Goal: Information Seeking & Learning: Learn about a topic

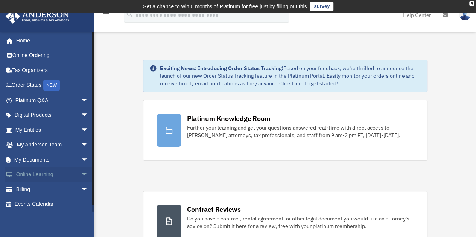
click at [26, 173] on link "Online Learning arrow_drop_down" at bounding box center [52, 174] width 94 height 15
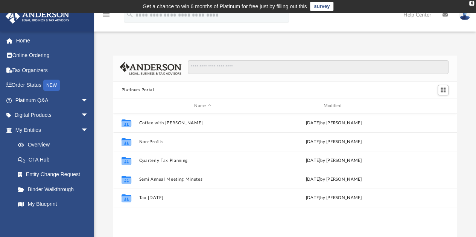
scroll to position [165, 338]
click at [208, 66] on input "Search files and folders" at bounding box center [318, 67] width 261 height 14
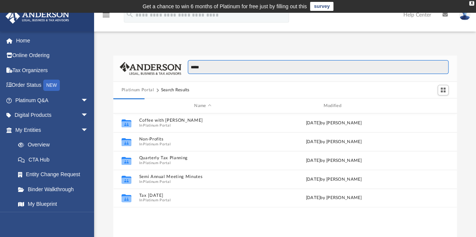
type input "*****"
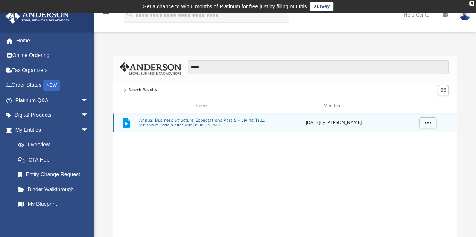
click at [205, 118] on button "Annual Business Structure Expectations Part 6 - Living Trust.mp4" at bounding box center [203, 120] width 128 height 5
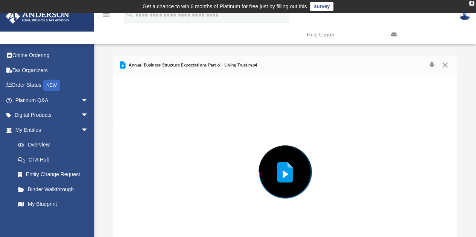
scroll to position [32, 0]
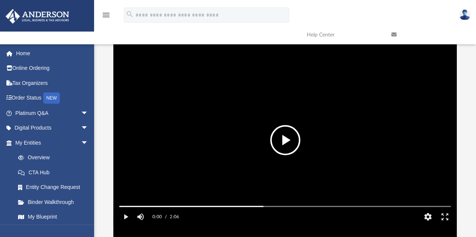
click at [287, 140] on button "File preview" at bounding box center [285, 140] width 30 height 30
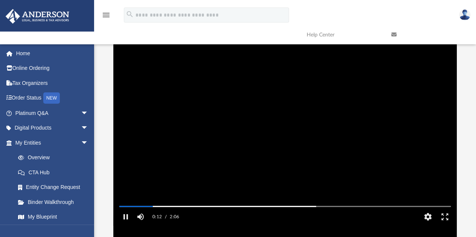
click at [425, 149] on video "File preview" at bounding box center [284, 141] width 343 height 172
click at [280, 139] on button "File preview" at bounding box center [285, 140] width 30 height 30
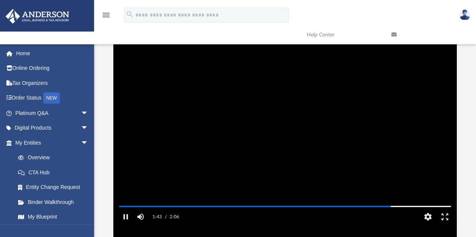
click at [265, 159] on video "File preview" at bounding box center [284, 141] width 343 height 172
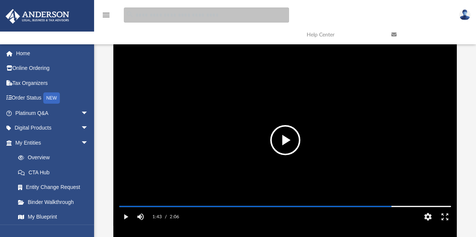
click at [176, 15] on input "search" at bounding box center [206, 15] width 165 height 15
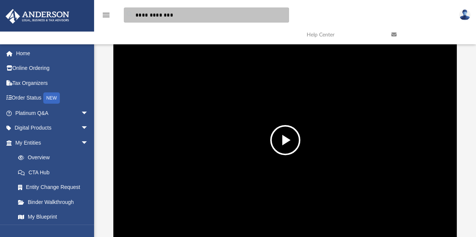
type input "**********"
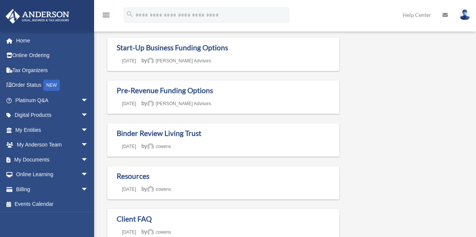
scroll to position [141, 0]
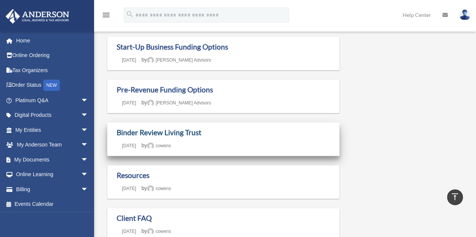
click at [178, 131] on link "Binder Review Living Trust" at bounding box center [159, 132] width 85 height 9
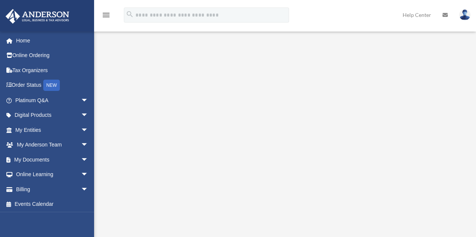
scroll to position [68, 0]
